Goal: Information Seeking & Learning: Check status

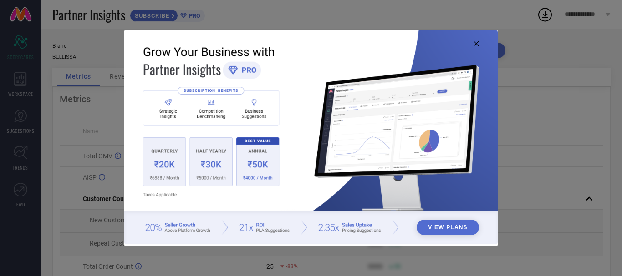
click at [477, 45] on icon at bounding box center [476, 43] width 5 height 5
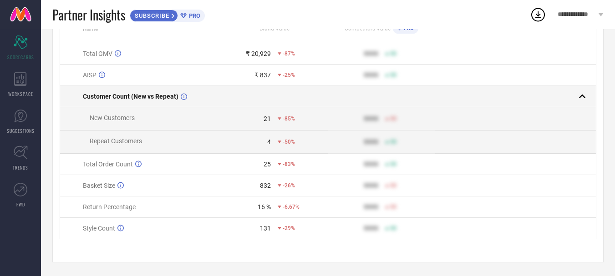
scroll to position [107, 0]
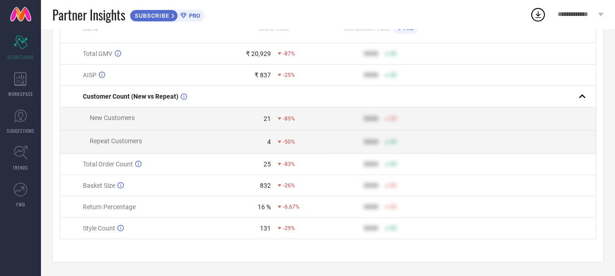
click at [279, 226] on div "-29%" at bounding box center [286, 228] width 17 height 6
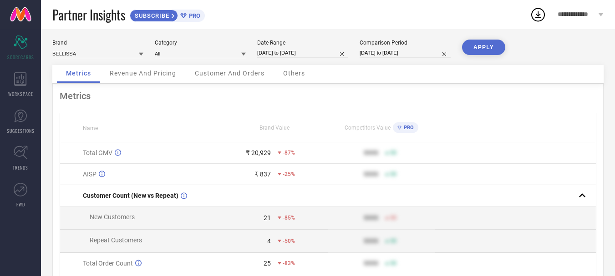
scroll to position [0, 0]
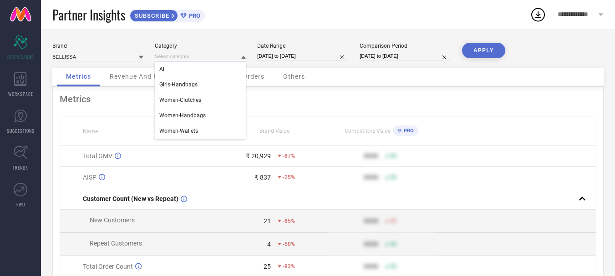
click at [205, 56] on input at bounding box center [200, 57] width 91 height 10
click at [207, 66] on div "All" at bounding box center [200, 68] width 91 height 15
select select "6"
select select "2025"
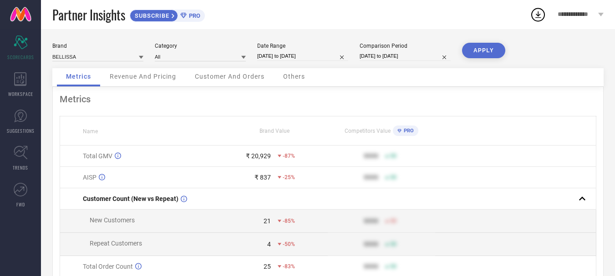
select select "7"
select select "2025"
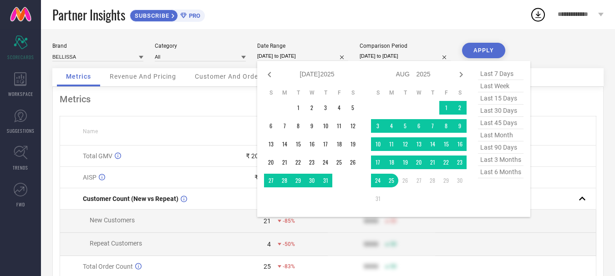
click at [271, 54] on input "[DATE] to [DATE]" at bounding box center [302, 56] width 91 height 10
click at [490, 176] on span "last 6 months" at bounding box center [501, 172] width 46 height 12
type input "[DATE] to [DATE]"
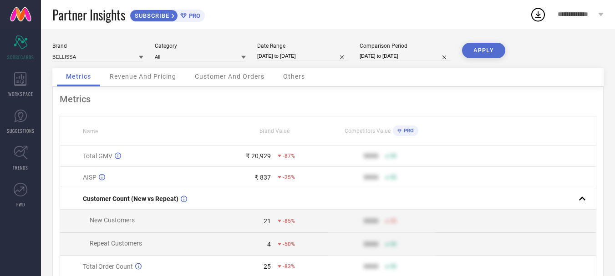
click at [491, 49] on button "APPLY" at bounding box center [483, 50] width 43 height 15
click at [157, 72] on div "Revenue And Pricing" at bounding box center [143, 77] width 85 height 18
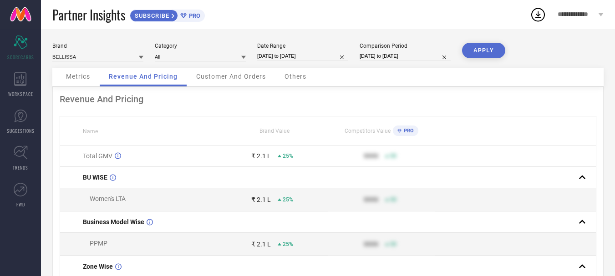
click at [235, 74] on span "Customer And Orders" at bounding box center [231, 76] width 70 height 7
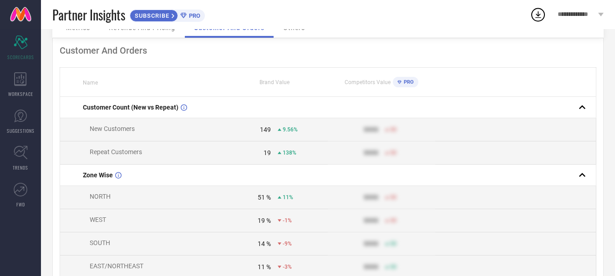
scroll to position [18, 0]
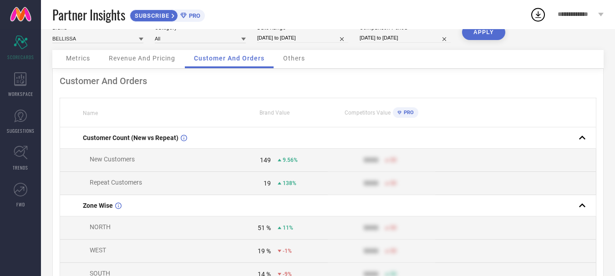
click at [298, 57] on span "Others" at bounding box center [294, 58] width 22 height 7
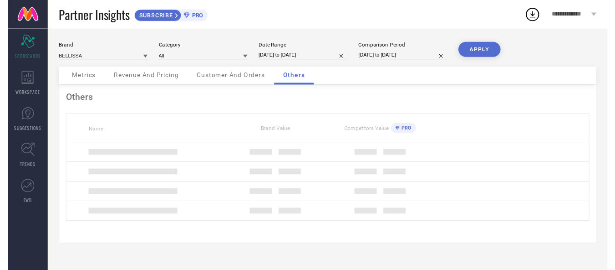
scroll to position [0, 0]
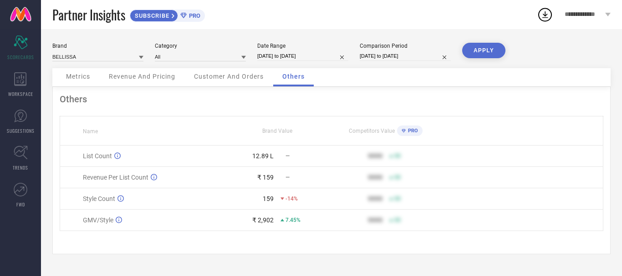
click at [223, 82] on div "Customer And Orders" at bounding box center [229, 77] width 88 height 18
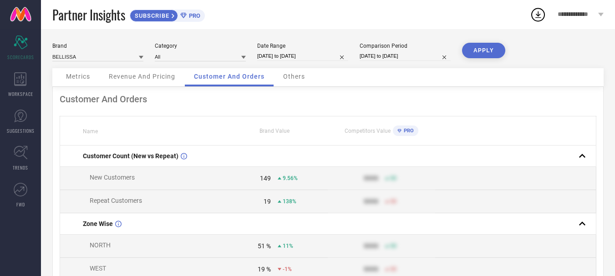
click at [153, 78] on span "Revenue And Pricing" at bounding box center [142, 76] width 66 height 7
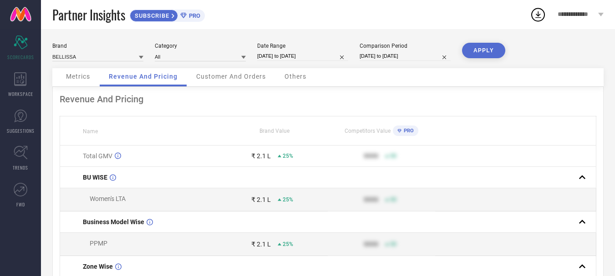
click at [70, 76] on span "Metrics" at bounding box center [78, 76] width 24 height 7
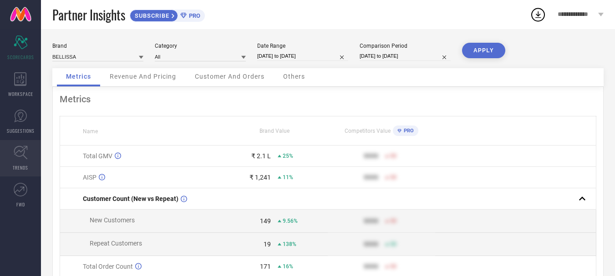
click at [28, 158] on link "TRENDS" at bounding box center [20, 158] width 41 height 36
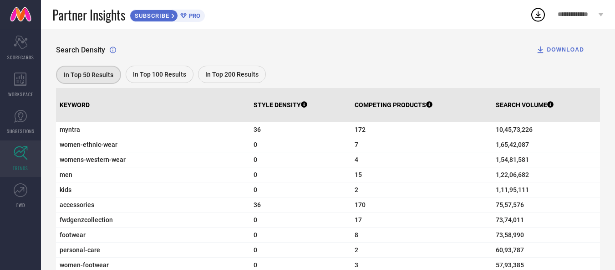
scroll to position [282, 0]
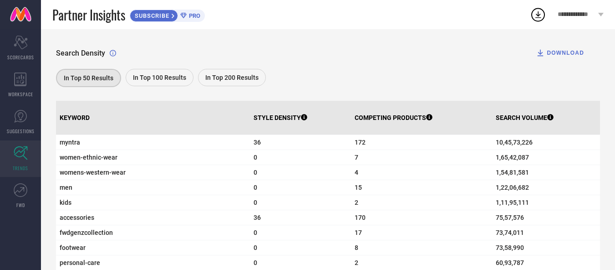
click at [180, 86] on div "In Top 100 Results" at bounding box center [160, 77] width 68 height 17
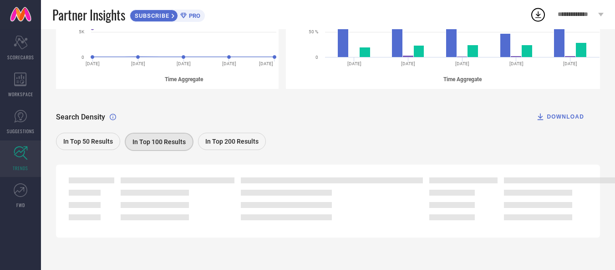
scroll to position [220, 0]
click at [106, 138] on span "In Top 50 Results" at bounding box center [88, 141] width 50 height 7
click at [105, 148] on div "In Top 50 Results" at bounding box center [88, 142] width 65 height 18
click at [567, 117] on div "DOWNLOAD" at bounding box center [560, 116] width 48 height 9
click at [541, 17] on icon at bounding box center [538, 14] width 16 height 16
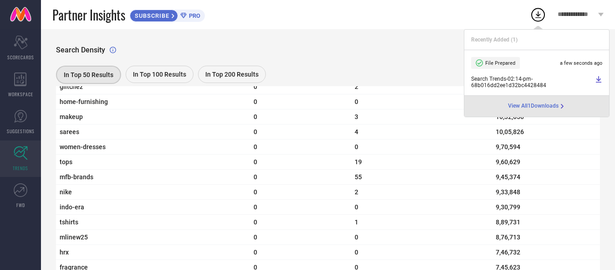
scroll to position [966, 0]
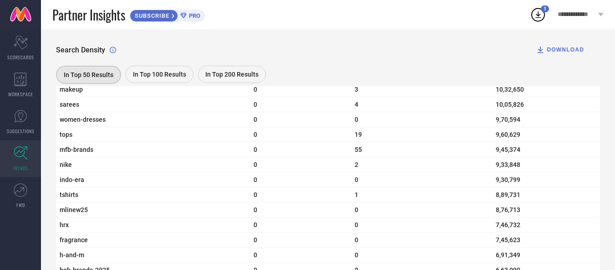
click at [168, 73] on span "In Top 100 Results" at bounding box center [159, 74] width 53 height 7
